Goal: Task Accomplishment & Management: Complete application form

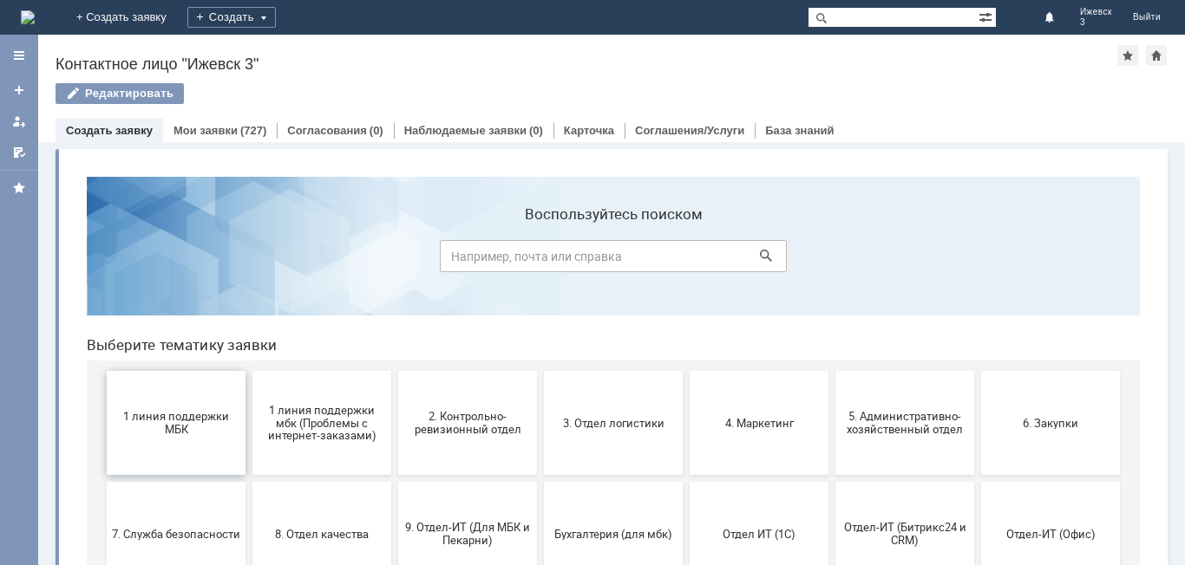
click at [167, 434] on span "1 линия поддержки МБК" at bounding box center [176, 423] width 128 height 26
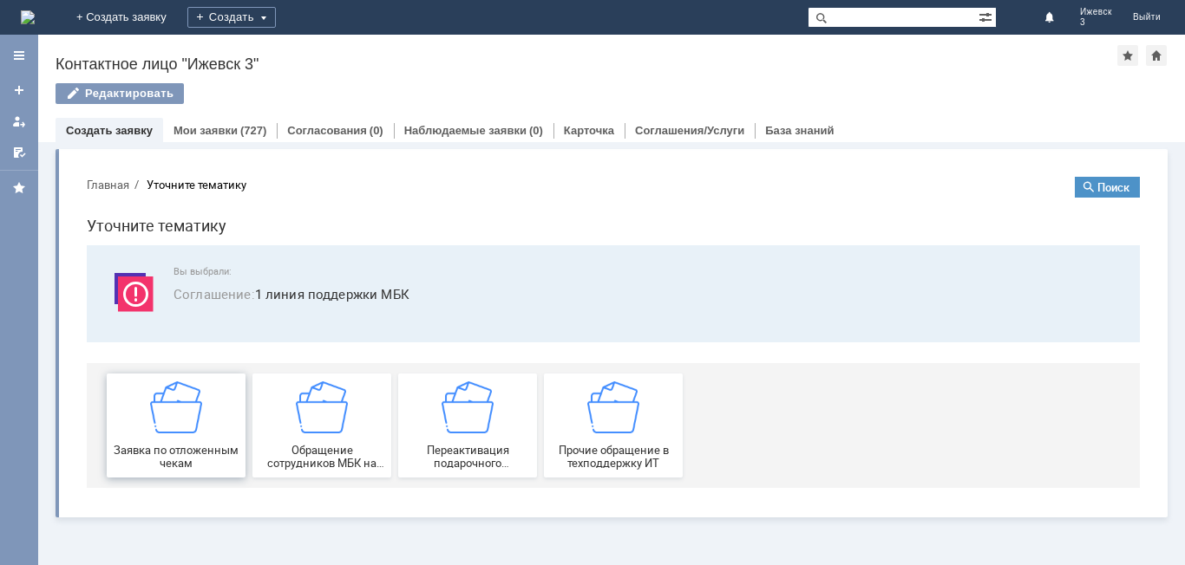
click at [187, 423] on img at bounding box center [176, 408] width 52 height 52
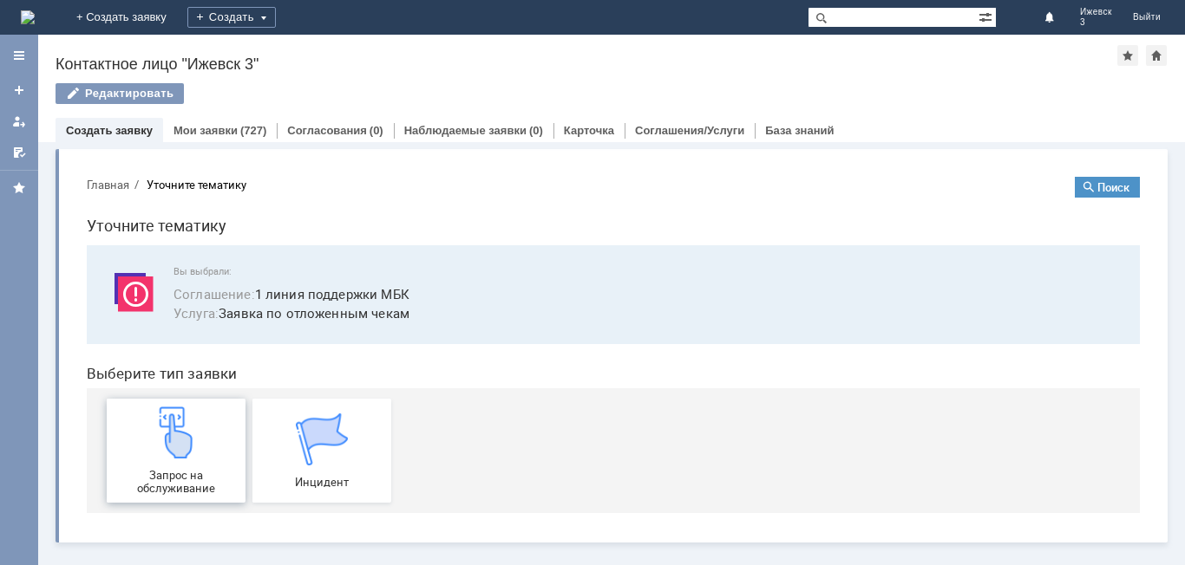
click at [191, 447] on img at bounding box center [176, 433] width 52 height 52
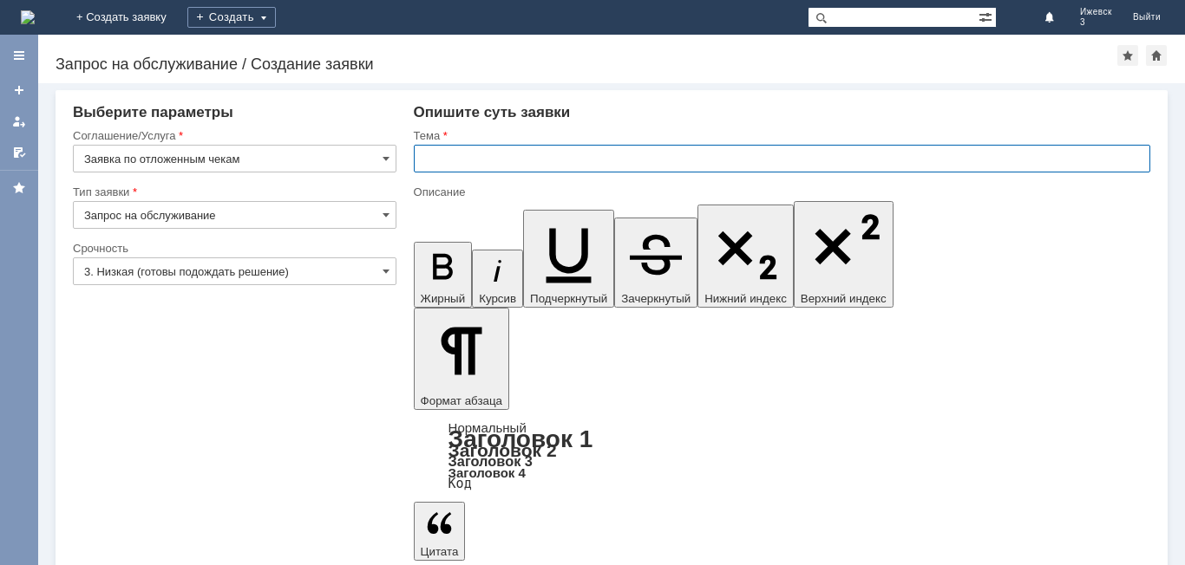
click at [466, 160] on input "text" at bounding box center [782, 159] width 736 height 28
type input "МБК Ижевск 3 отложенные чеки на [DATE]"
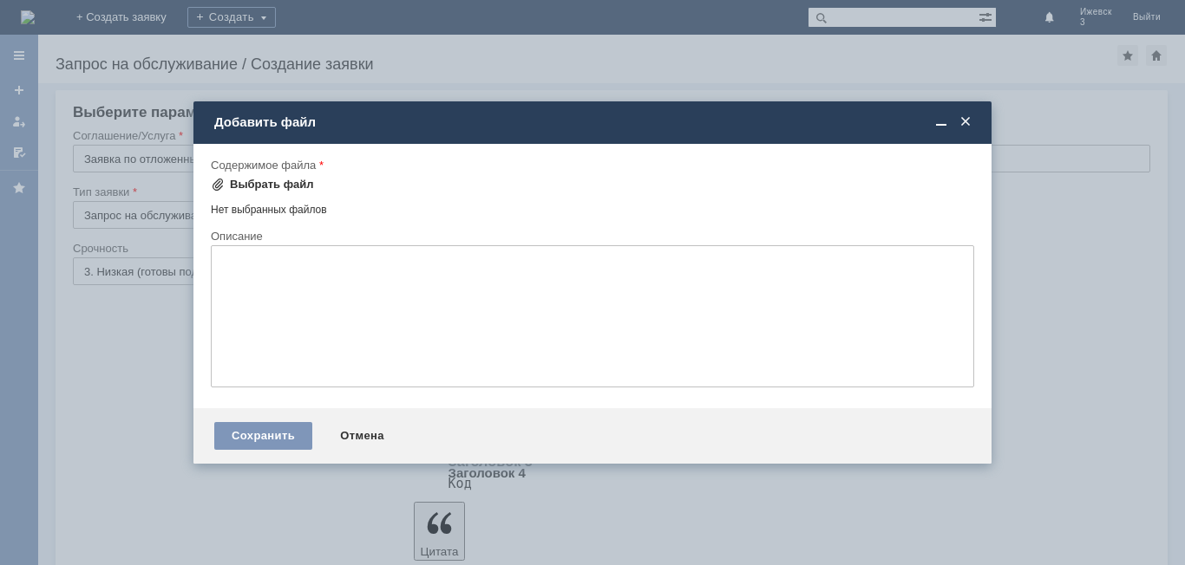
click at [304, 183] on div "Выбрать файл" at bounding box center [272, 185] width 84 height 14
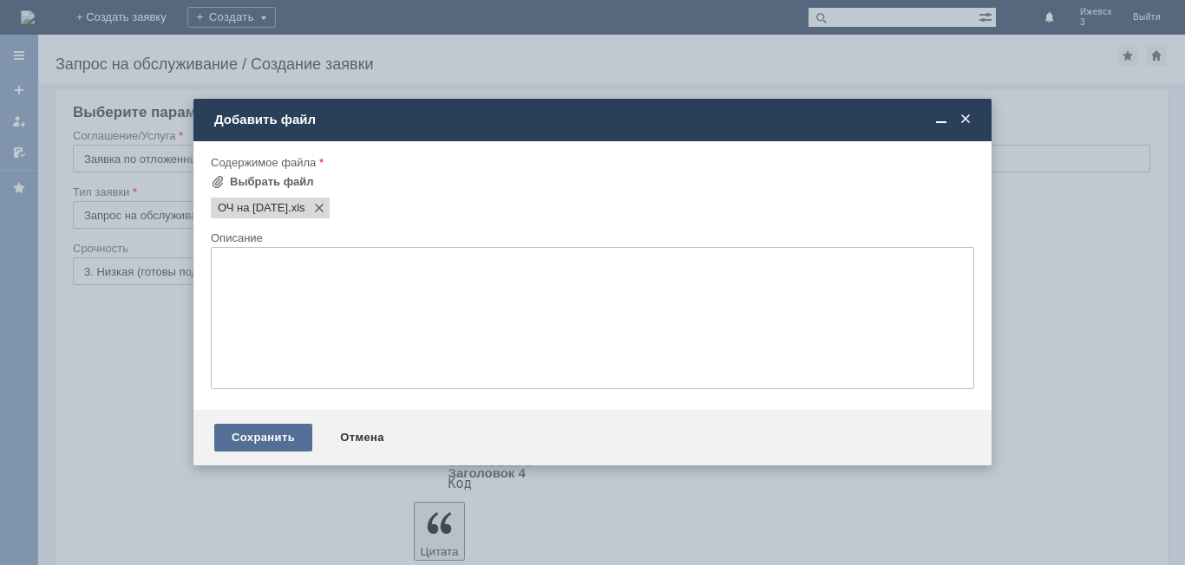
click at [249, 438] on div "Сохранить" at bounding box center [263, 438] width 98 height 28
